Goal: Task Accomplishment & Management: Manage account settings

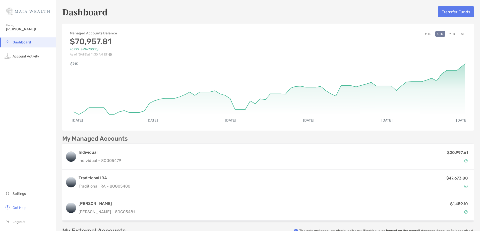
click at [460, 33] on button "All" at bounding box center [463, 34] width 8 height 6
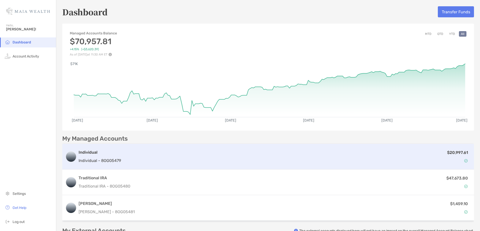
click at [97, 151] on h3 "Individual" at bounding box center [100, 152] width 42 height 6
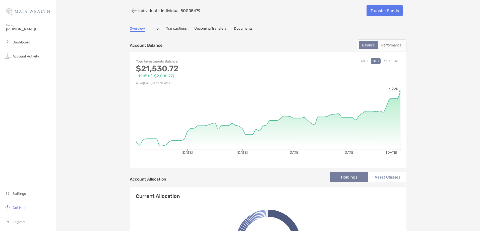
click at [390, 59] on div "MTD QTD YTD All" at bounding box center [334, 72] width 132 height 28
click at [397, 62] on button "All" at bounding box center [397, 61] width 8 height 6
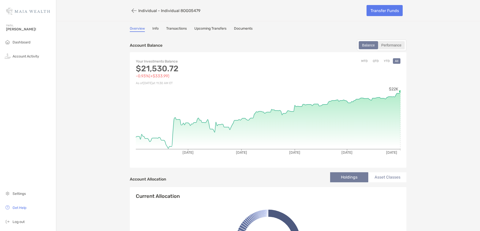
click at [390, 46] on div "Performance" at bounding box center [391, 45] width 26 height 7
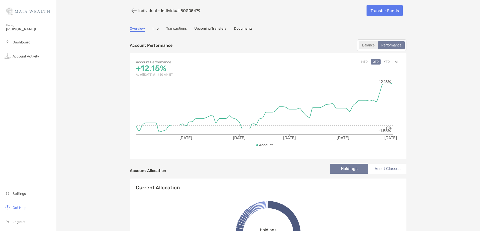
click at [368, 44] on div "Balance" at bounding box center [368, 45] width 18 height 7
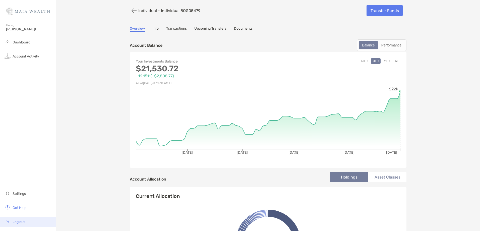
click at [22, 223] on span "Log out" at bounding box center [19, 222] width 12 height 4
